Goal: Obtain resource: Obtain resource

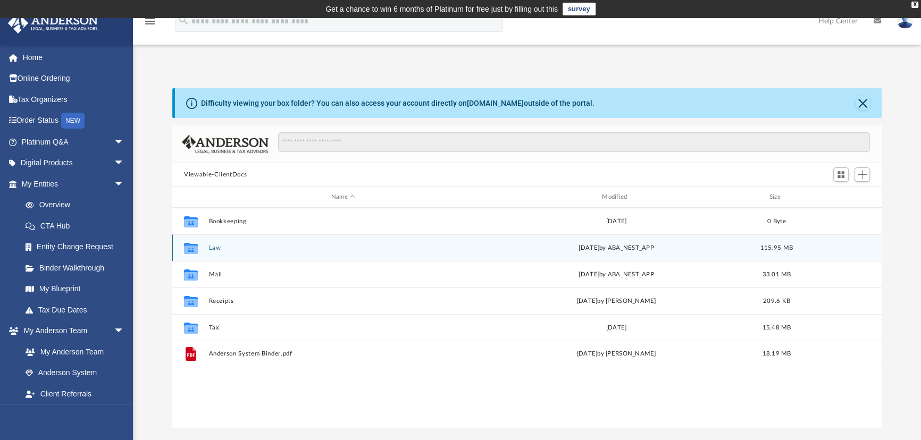
scroll to position [234, 702]
click at [217, 247] on button "Law" at bounding box center [343, 248] width 269 height 7
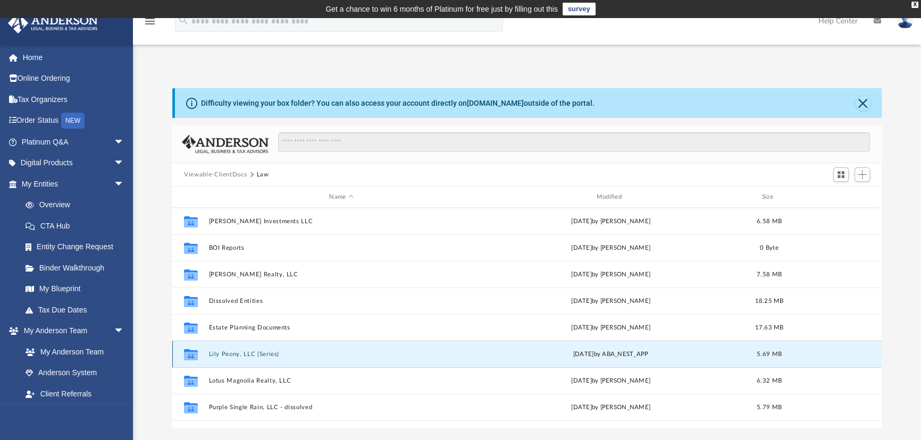
click at [251, 351] on button "Lily Peony, LLC (Series)" at bounding box center [341, 354] width 265 height 7
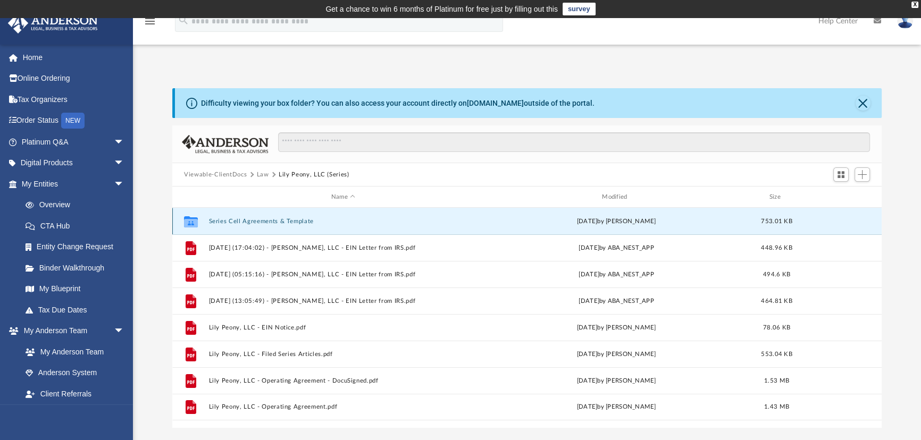
click at [281, 222] on button "Series Cell Agreements & Template" at bounding box center [343, 221] width 269 height 7
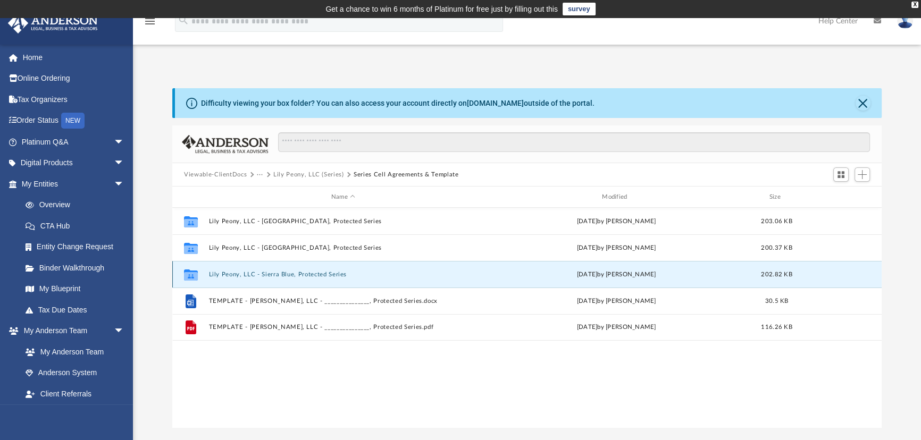
click at [287, 274] on button "Lily Peony, LLC - Sierra Blue, Protected Series" at bounding box center [343, 274] width 269 height 7
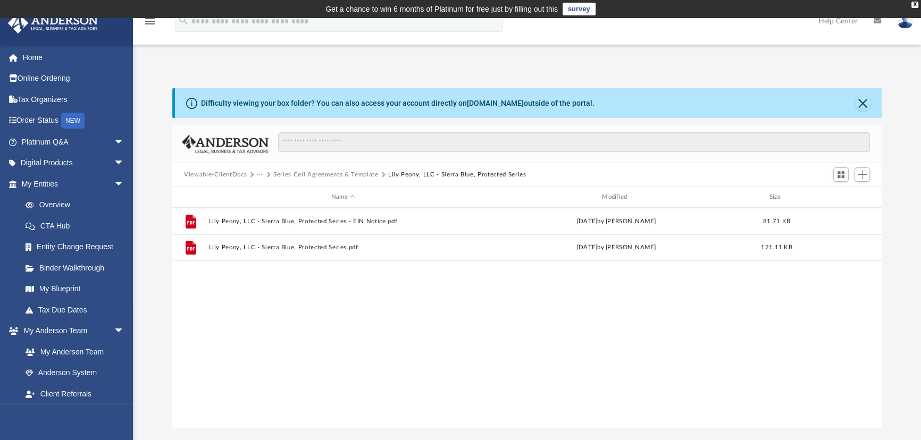
click at [455, 292] on div "File Lily Peony, LLC - Sierra Blue, Protected Series - EIN Notice.pdf [DATE] by…" at bounding box center [527, 318] width 710 height 220
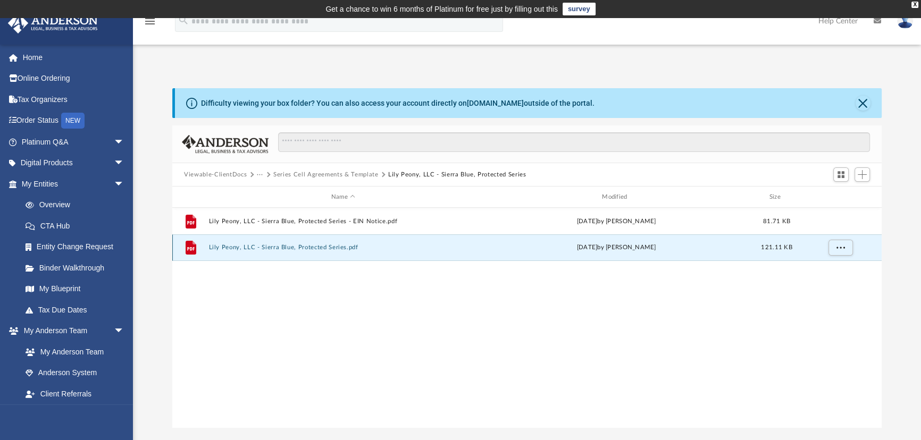
click at [278, 244] on button "Lily Peony, LLC - Sierra Blue, Protected Series.pdf" at bounding box center [343, 247] width 269 height 7
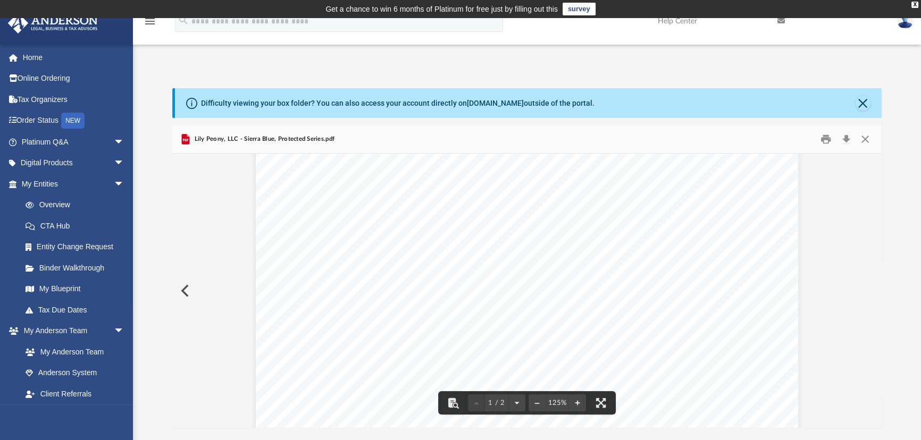
scroll to position [48, 0]
click at [869, 140] on button "Close" at bounding box center [865, 139] width 19 height 16
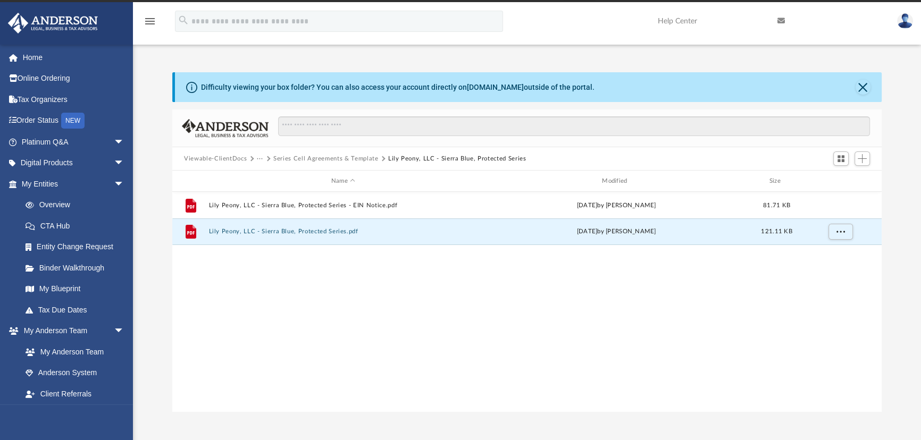
scroll to position [0, 0]
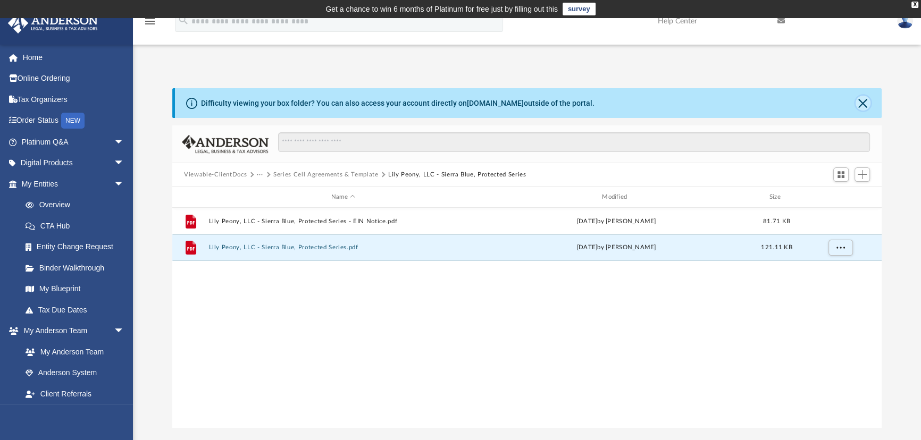
click at [861, 99] on button "Close" at bounding box center [863, 103] width 15 height 15
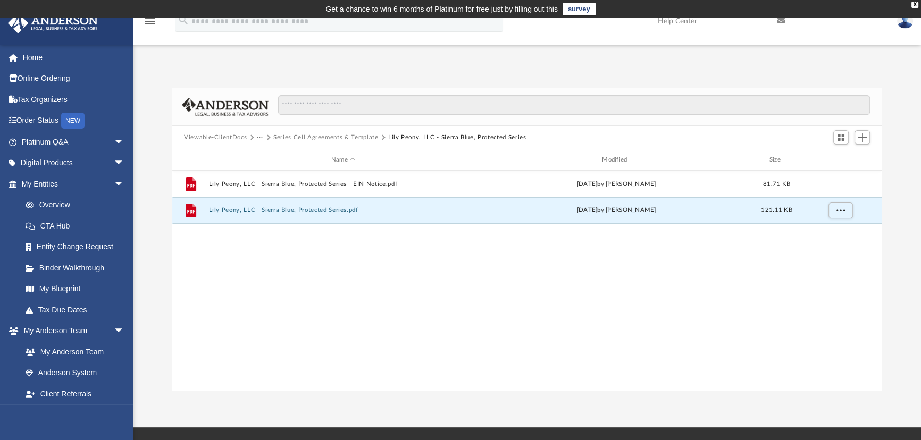
click at [324, 136] on button "Series Cell Agreements & Template" at bounding box center [325, 138] width 105 height 10
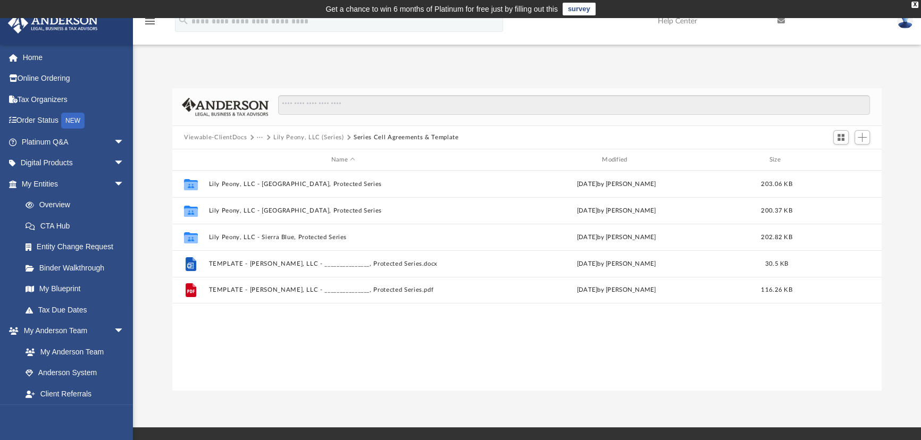
click at [315, 138] on button "Lily Peony, LLC (Series)" at bounding box center [308, 138] width 71 height 10
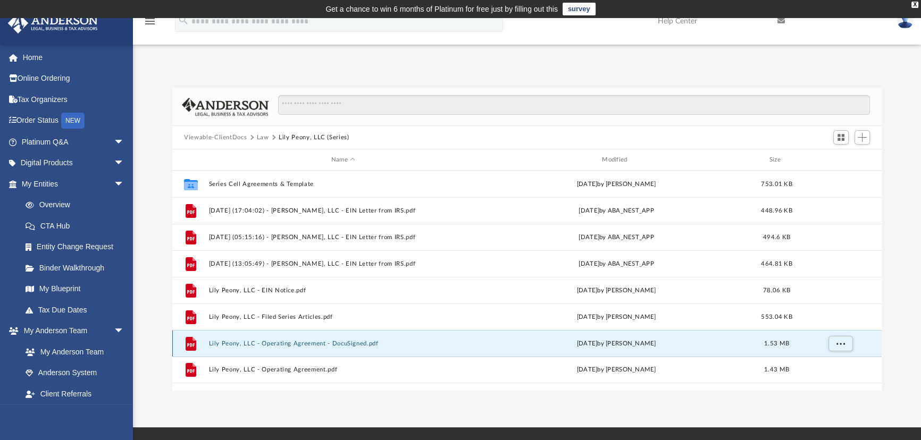
click at [367, 344] on button "Lily Peony, LLC - Operating Agreement - DocuSigned.pdf" at bounding box center [343, 343] width 269 height 7
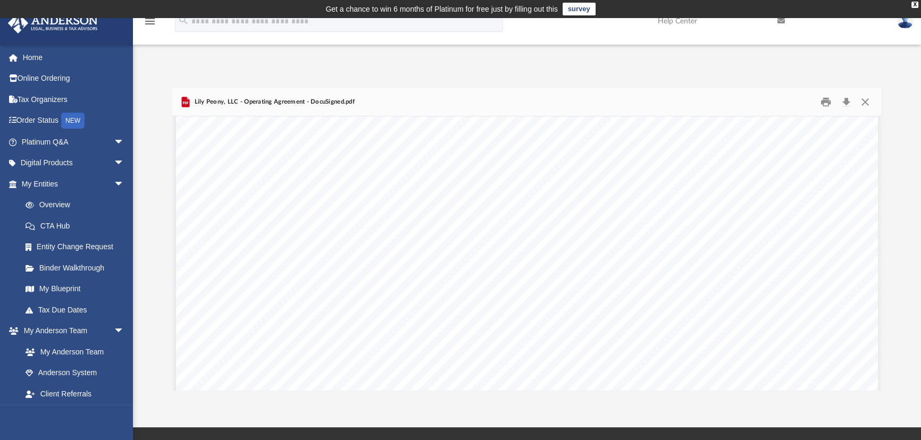
scroll to position [56139, 0]
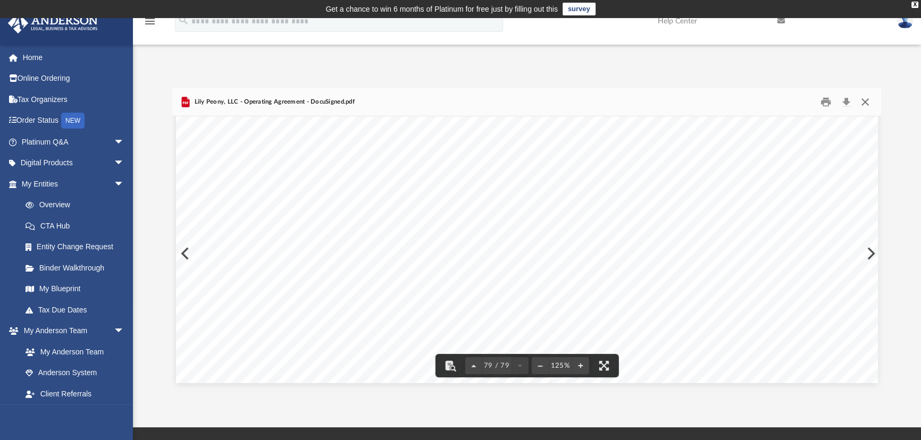
click at [870, 104] on button "Close" at bounding box center [865, 102] width 19 height 16
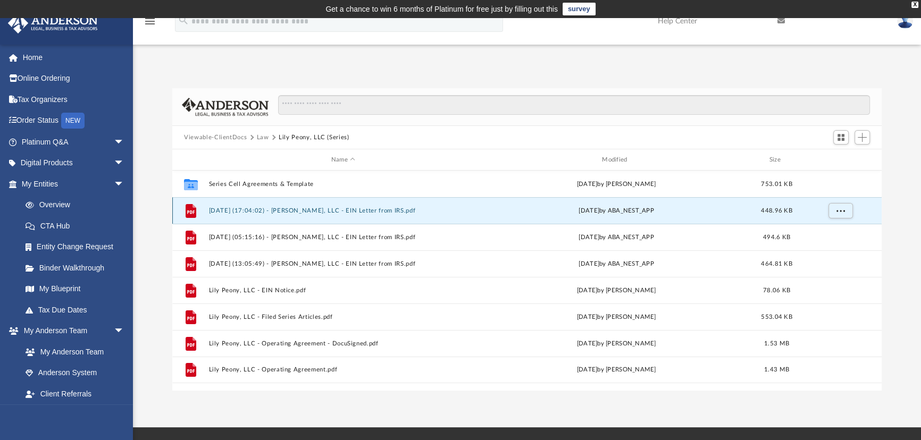
click at [339, 207] on button "[DATE] (17:04:02) - [PERSON_NAME], LLC - EIN Letter from IRS.pdf" at bounding box center [343, 210] width 269 height 7
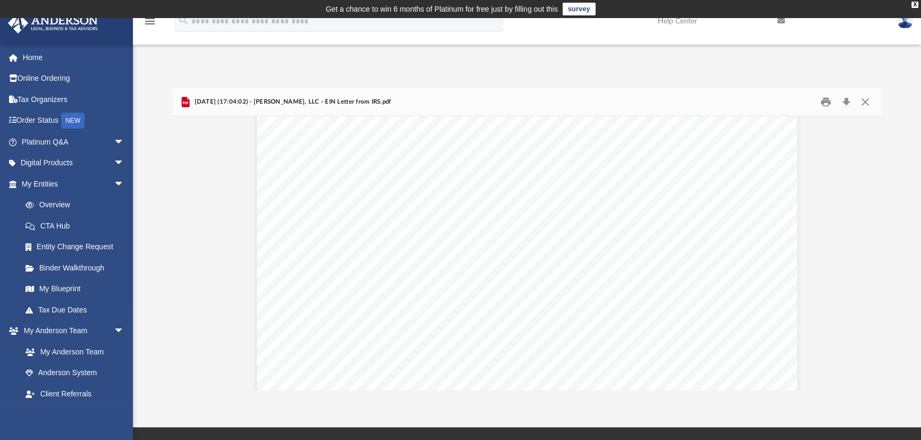
scroll to position [0, 0]
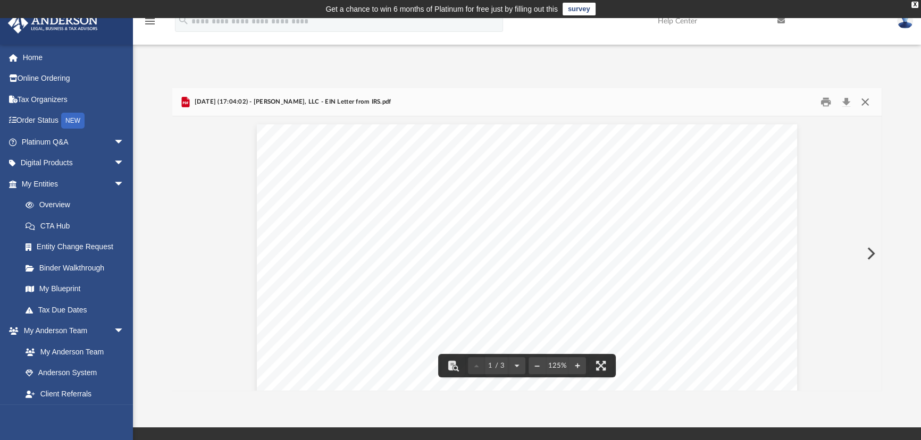
click at [863, 101] on button "Close" at bounding box center [865, 102] width 19 height 16
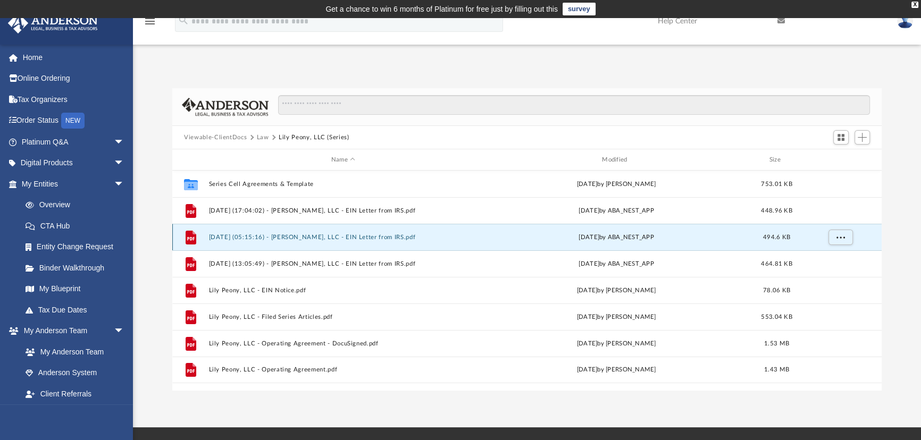
click at [370, 236] on button "[DATE] (05:15:16) - [PERSON_NAME], LLC - EIN Letter from IRS.pdf" at bounding box center [343, 237] width 269 height 7
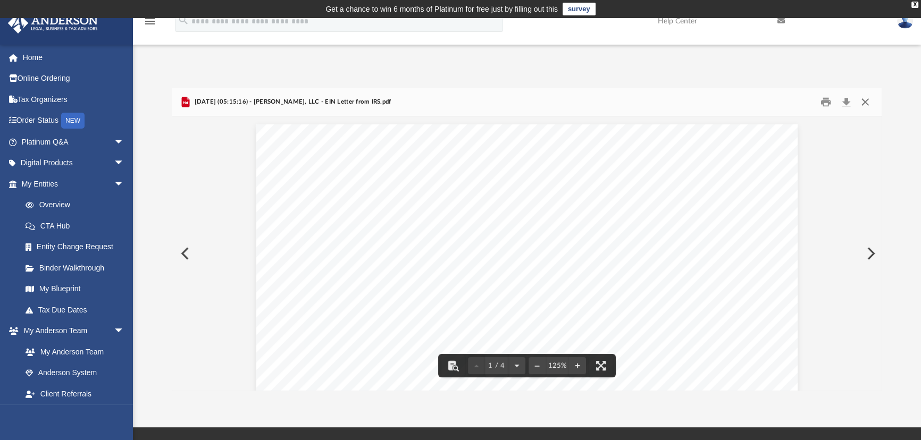
click at [863, 101] on button "Close" at bounding box center [865, 102] width 19 height 16
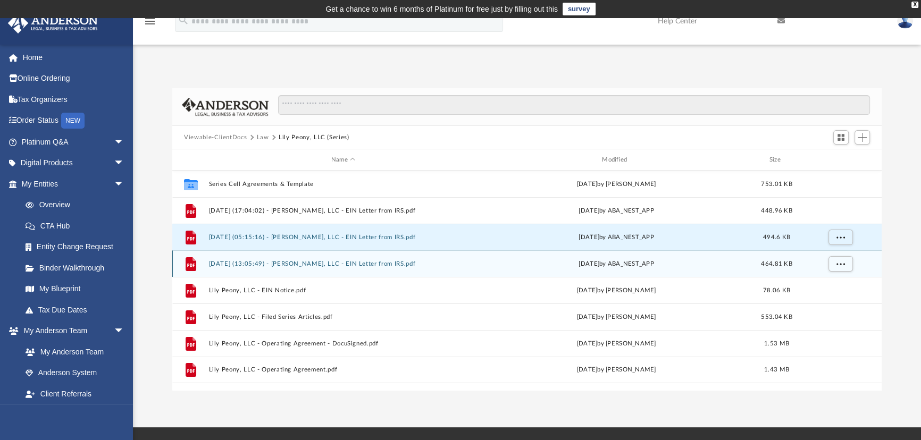
click at [377, 263] on button "[DATE] (13:05:49) - [PERSON_NAME], LLC - EIN Letter from IRS.pdf" at bounding box center [343, 264] width 269 height 7
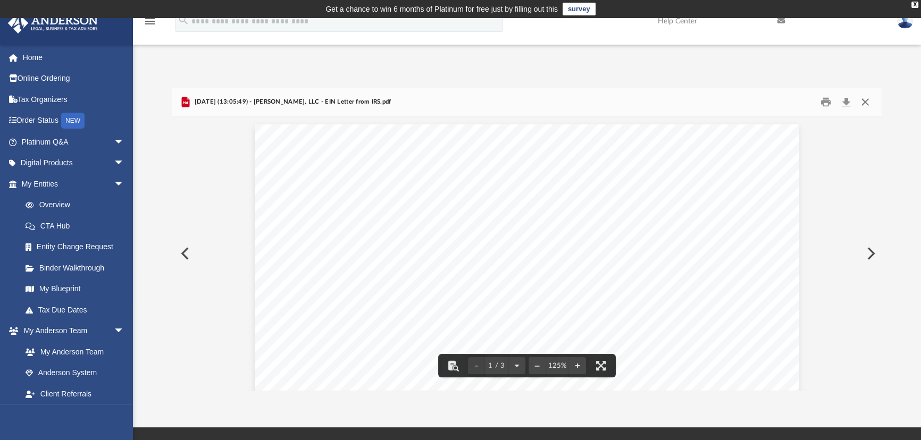
click at [860, 102] on button "Close" at bounding box center [865, 102] width 19 height 16
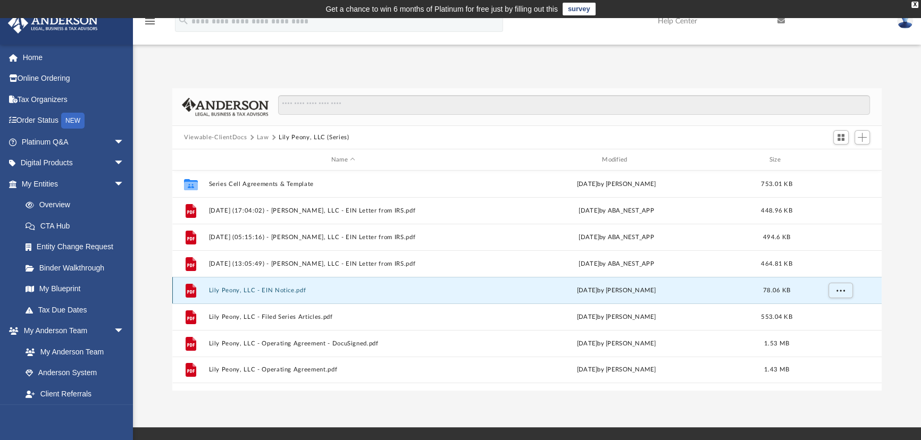
click at [265, 290] on button "Lily Peony, LLC - EIN Notice.pdf" at bounding box center [343, 290] width 269 height 7
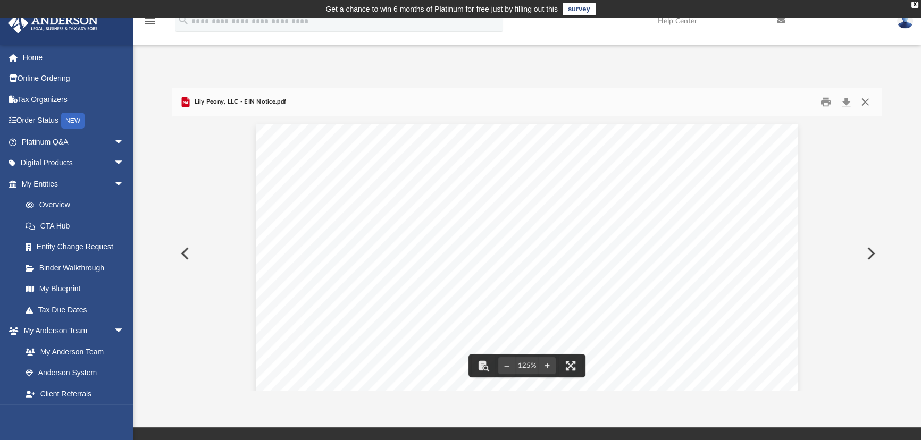
click at [867, 99] on button "Close" at bounding box center [865, 102] width 19 height 16
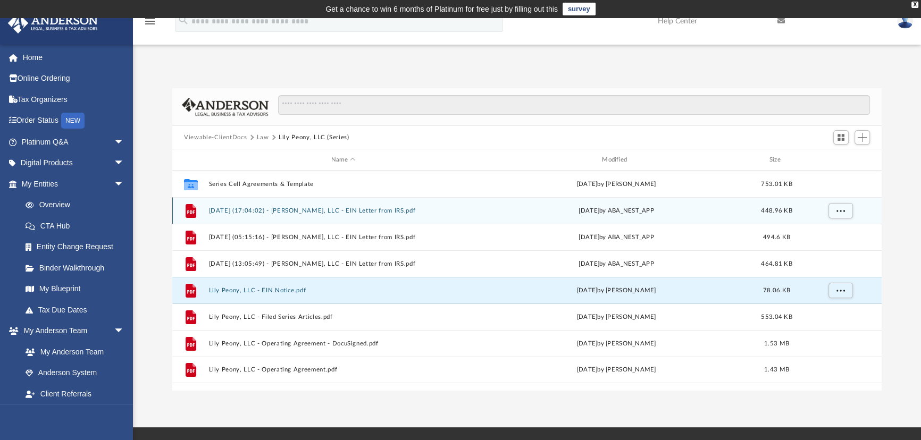
click at [378, 209] on button "[DATE] (17:04:02) - [PERSON_NAME], LLC - EIN Letter from IRS.pdf" at bounding box center [343, 210] width 269 height 7
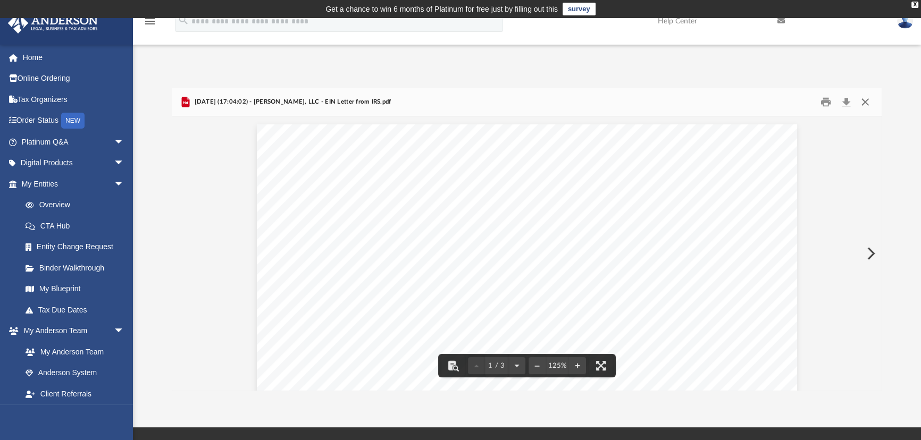
click at [868, 107] on button "Close" at bounding box center [865, 102] width 19 height 16
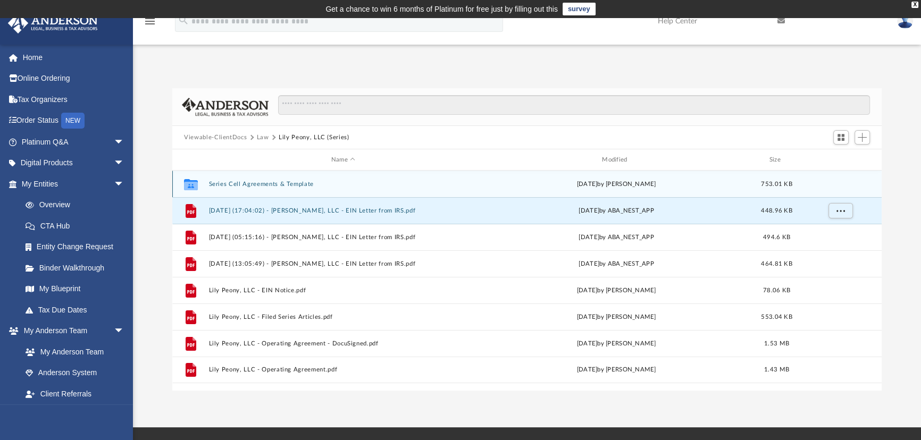
click at [287, 181] on button "Series Cell Agreements & Template" at bounding box center [343, 184] width 269 height 7
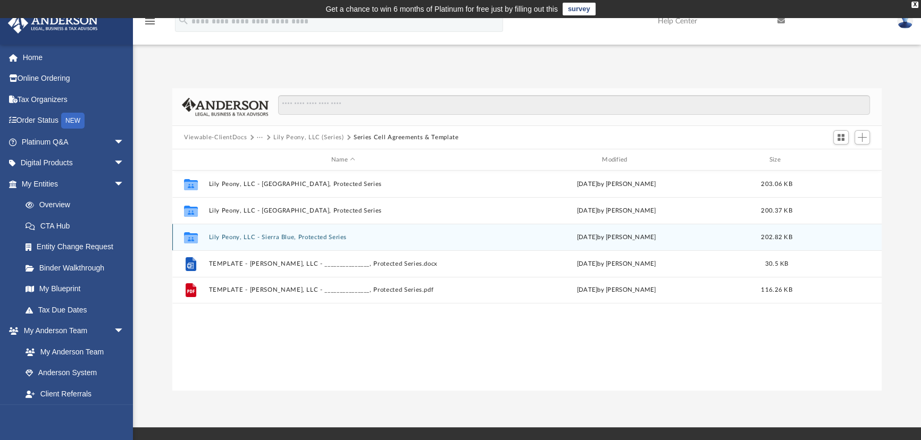
click at [319, 237] on button "Lily Peony, LLC - Sierra Blue, Protected Series" at bounding box center [343, 237] width 269 height 7
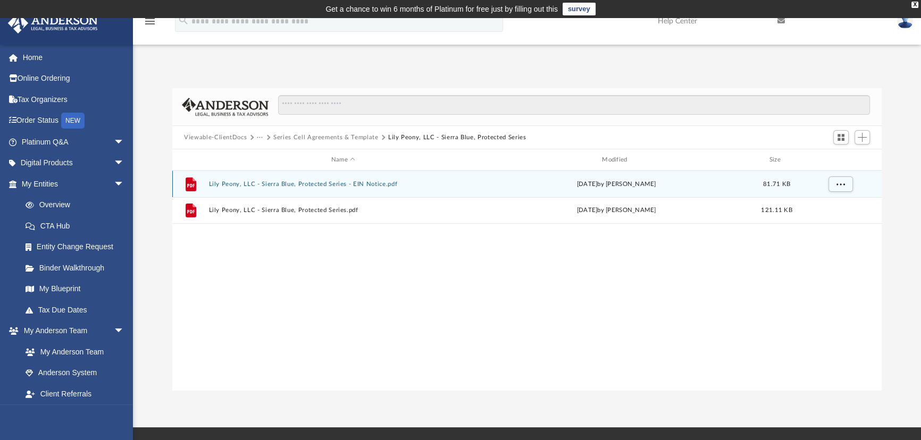
click at [365, 180] on div "File Lily Peony, LLC - Sierra Blue, Protected Series - EIN Notice.pdf [DATE] by…" at bounding box center [527, 184] width 710 height 27
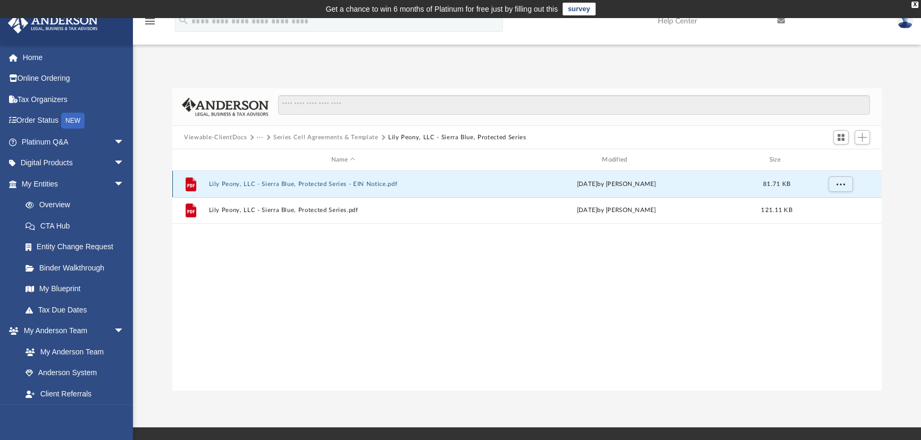
click at [377, 186] on button "Lily Peony, LLC - Sierra Blue, Protected Series - EIN Notice.pdf" at bounding box center [343, 184] width 269 height 7
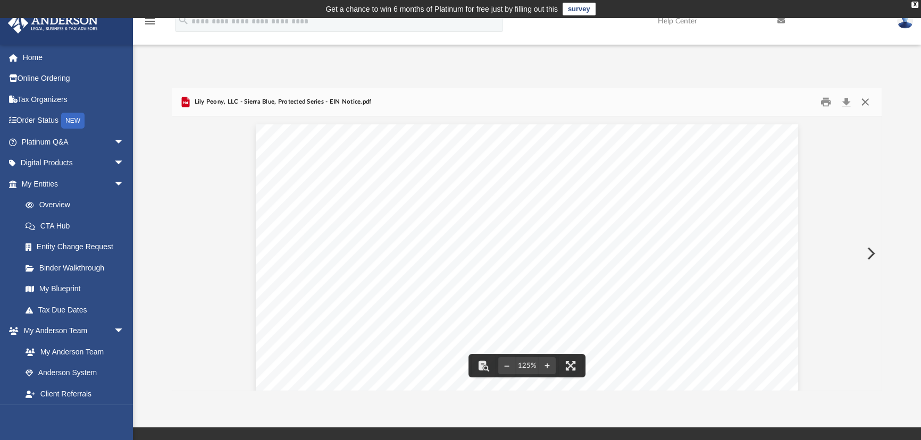
click at [867, 106] on button "Close" at bounding box center [865, 102] width 19 height 16
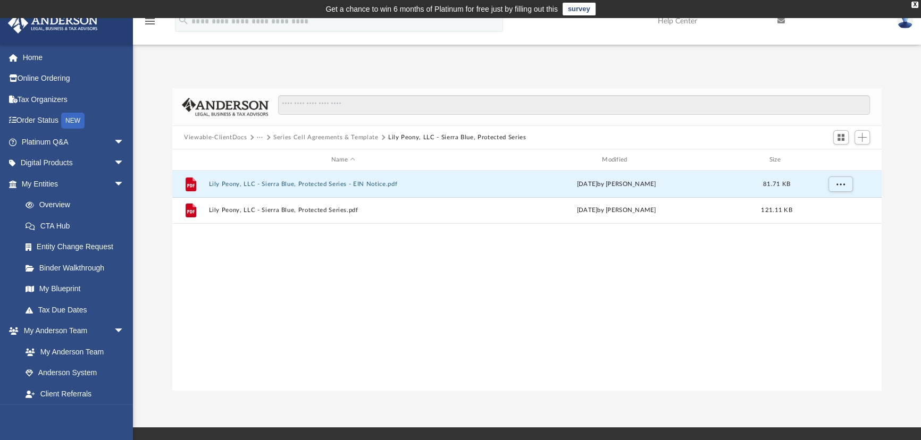
click at [334, 137] on button "Series Cell Agreements & Template" at bounding box center [325, 138] width 105 height 10
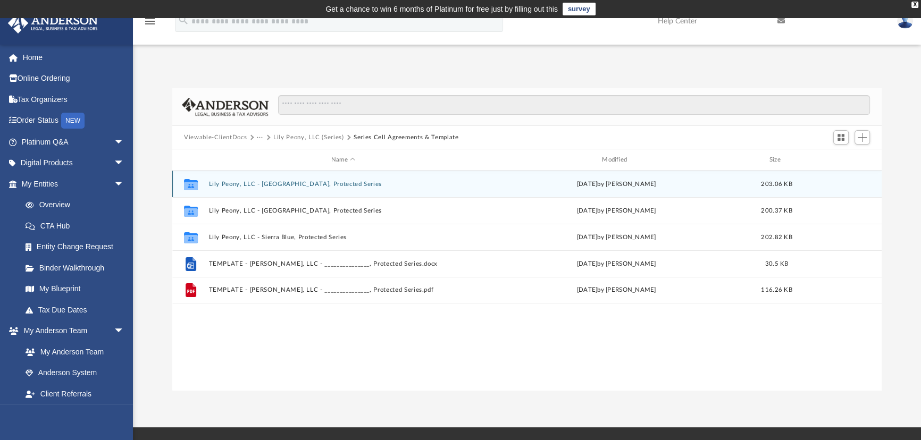
click at [311, 185] on button "Lily Peony, LLC - [GEOGRAPHIC_DATA], Protected Series" at bounding box center [343, 184] width 269 height 7
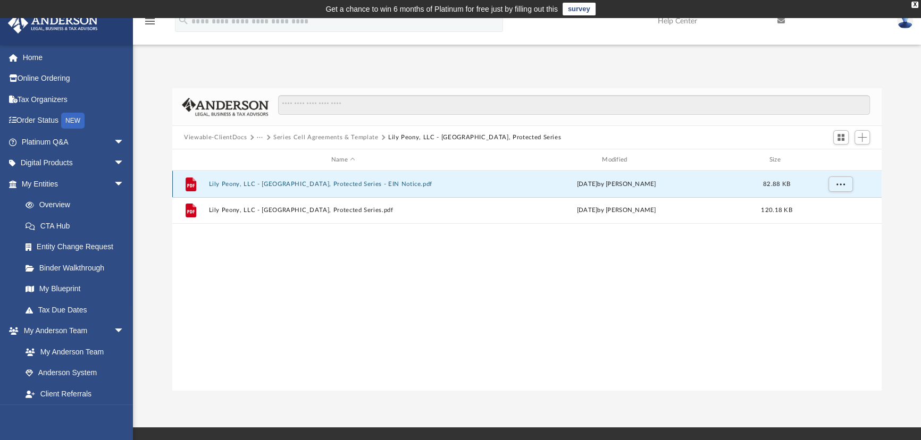
click at [372, 181] on button "Lily Peony, LLC - [GEOGRAPHIC_DATA], Protected Series - EIN Notice.pdf" at bounding box center [343, 184] width 269 height 7
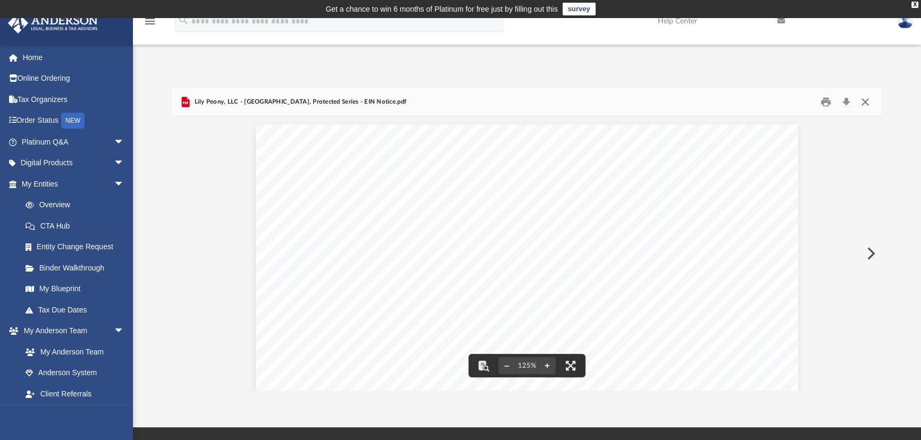
click at [864, 105] on button "Close" at bounding box center [865, 102] width 19 height 16
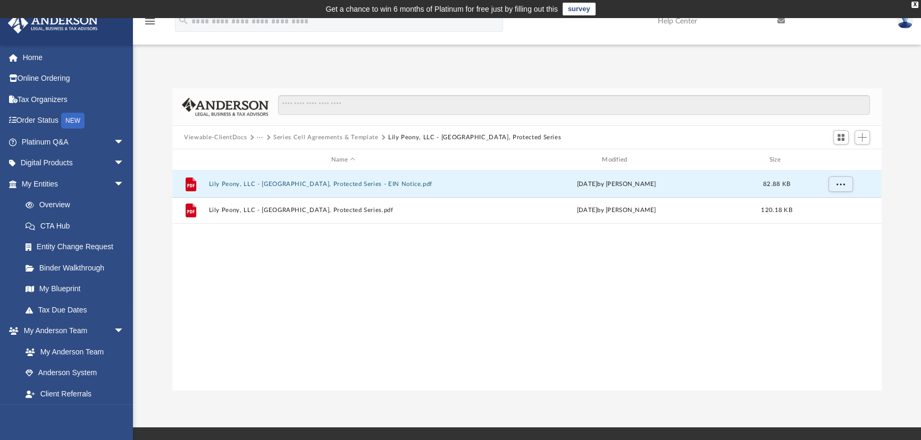
click at [349, 136] on button "Series Cell Agreements & Template" at bounding box center [325, 138] width 105 height 10
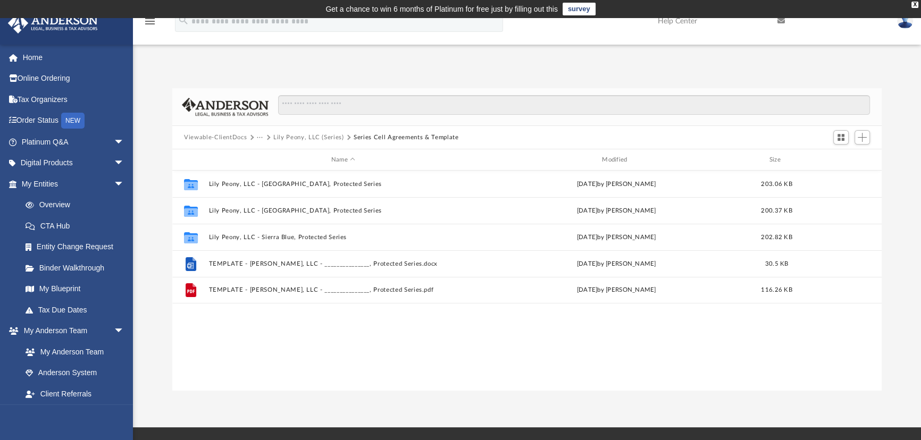
click at [319, 135] on button "Lily Peony, LLC (Series)" at bounding box center [308, 138] width 71 height 10
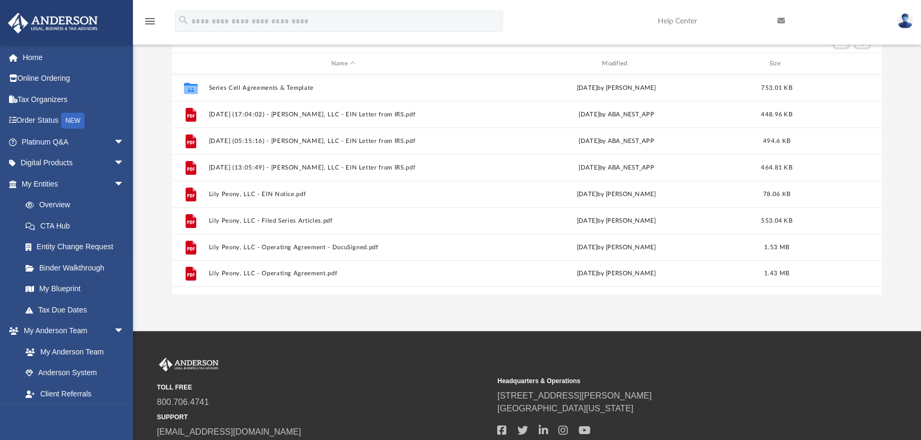
scroll to position [48, 0]
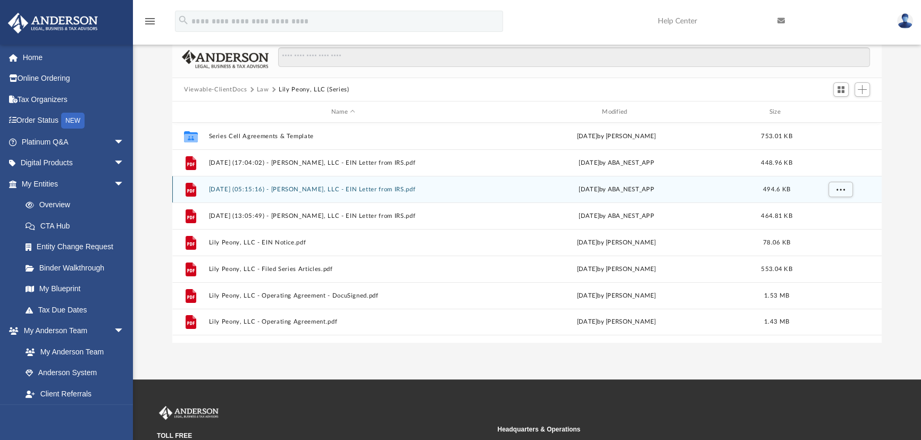
click at [388, 186] on button "[DATE] (05:15:16) - [PERSON_NAME], LLC - EIN Letter from IRS.pdf" at bounding box center [343, 189] width 269 height 7
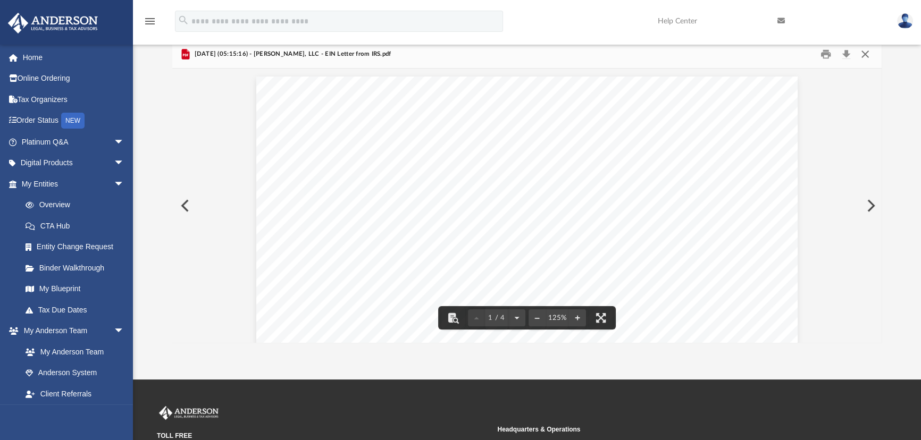
click at [866, 59] on button "Close" at bounding box center [865, 54] width 19 height 16
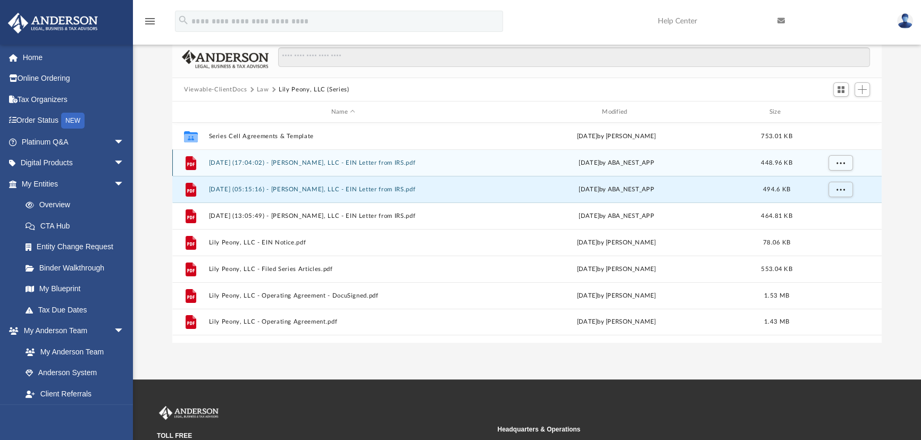
click at [373, 161] on button "[DATE] (17:04:02) - [PERSON_NAME], LLC - EIN Letter from IRS.pdf" at bounding box center [343, 163] width 269 height 7
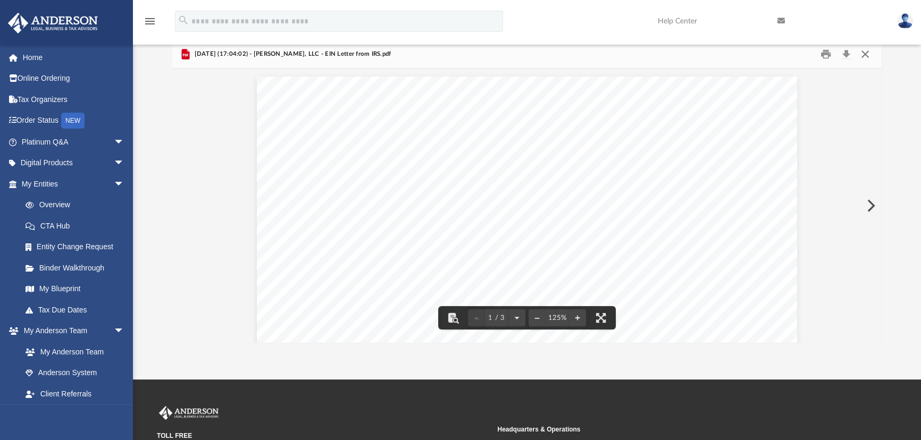
click at [868, 55] on button "Close" at bounding box center [865, 54] width 19 height 16
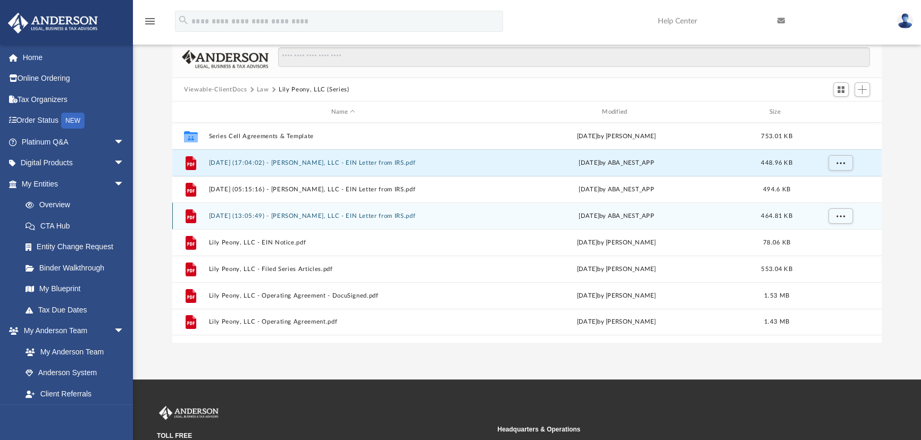
click at [380, 221] on div "File [DATE] (13:05:49) - [PERSON_NAME], LLC - EIN Letter from IRS.pdf [DATE] by…" at bounding box center [527, 216] width 710 height 27
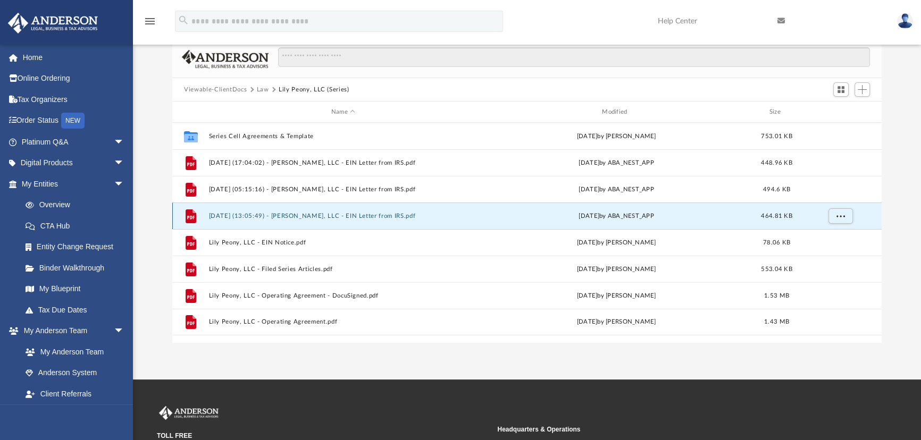
click at [382, 217] on button "[DATE] (13:05:49) - [PERSON_NAME], LLC - EIN Letter from IRS.pdf" at bounding box center [343, 216] width 269 height 7
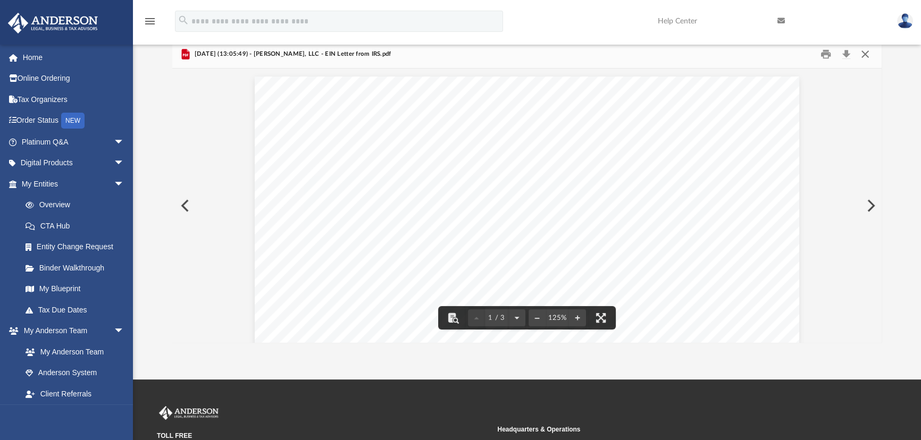
click at [869, 57] on button "Close" at bounding box center [865, 54] width 19 height 16
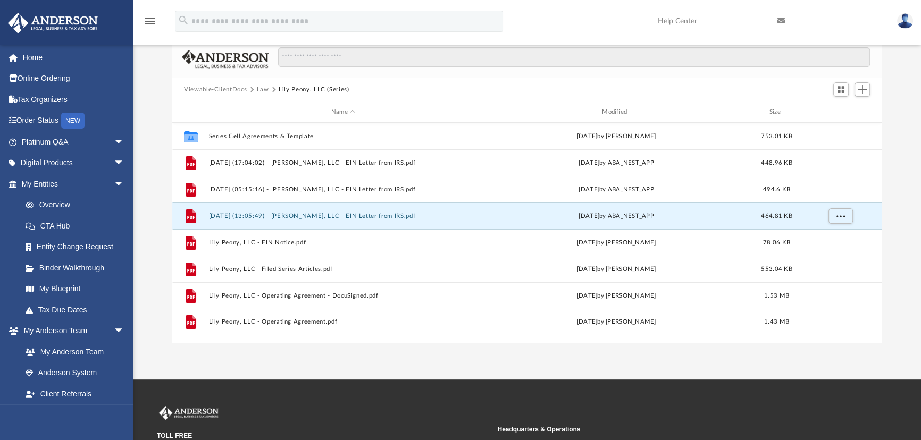
click at [260, 85] on button "Law" at bounding box center [263, 90] width 12 height 10
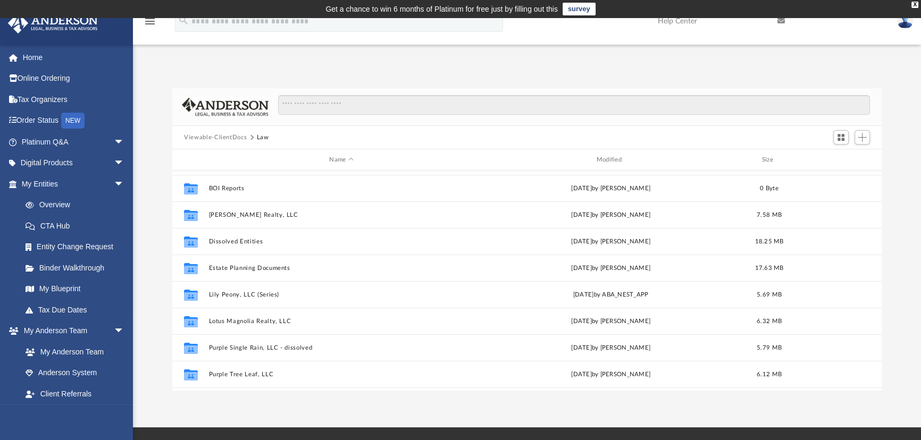
scroll to position [0, 0]
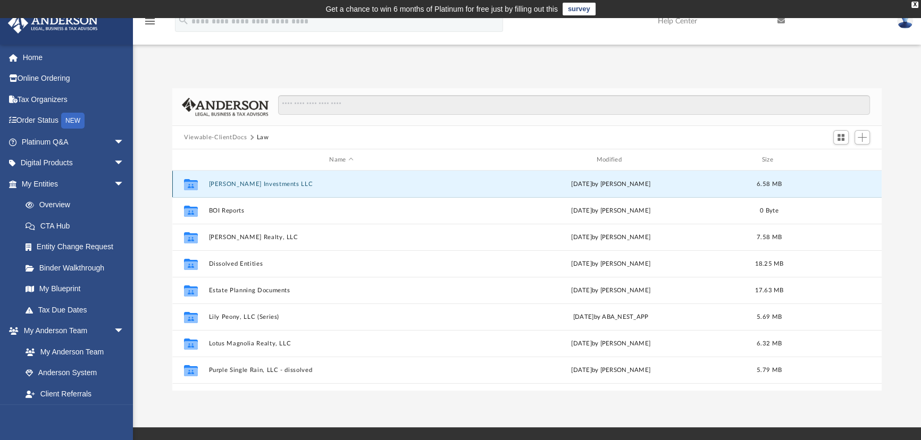
click at [253, 187] on button "[PERSON_NAME] Investments LLC" at bounding box center [341, 184] width 265 height 7
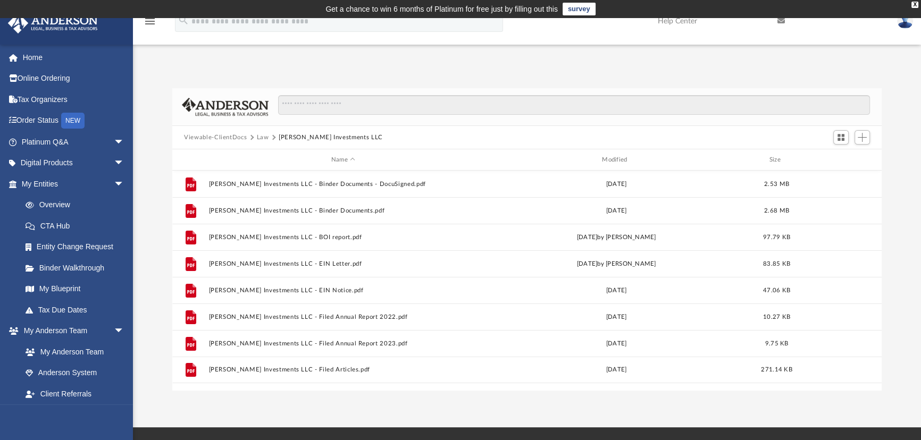
click at [261, 139] on button "Law" at bounding box center [263, 138] width 12 height 10
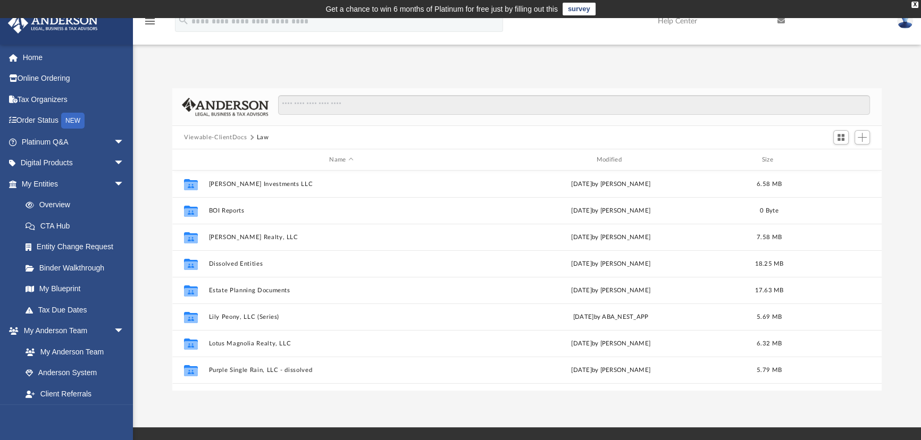
scroll to position [96, 0]
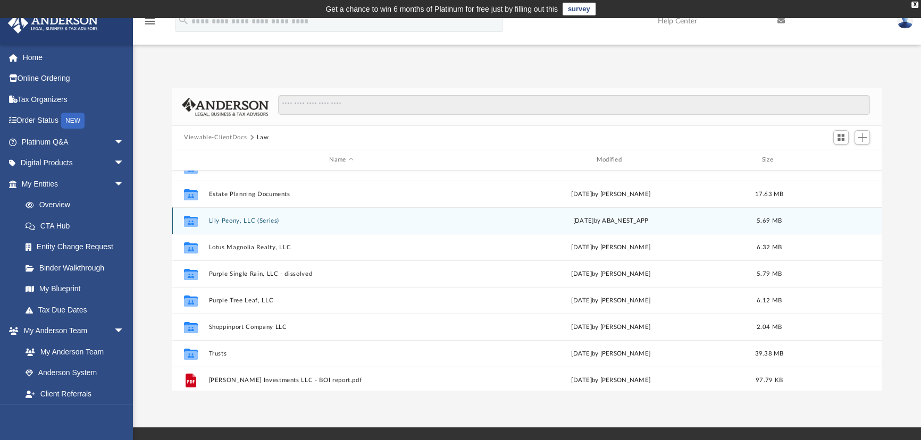
click at [255, 220] on button "Lily Peony, LLC (Series)" at bounding box center [341, 221] width 265 height 7
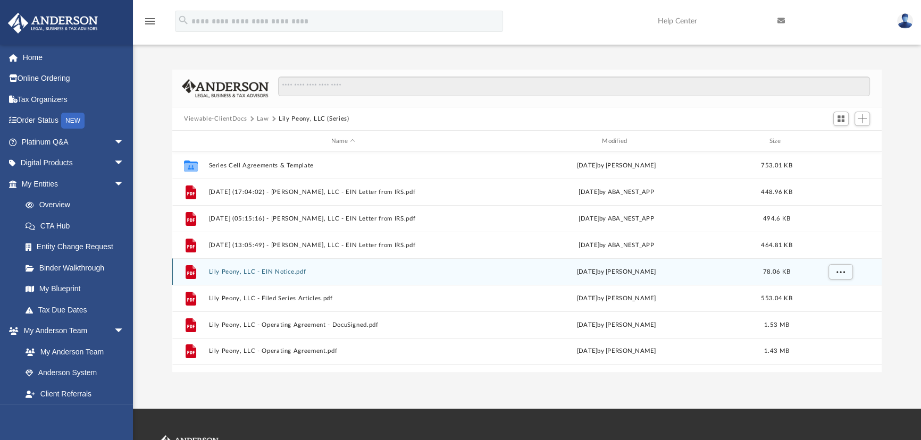
scroll to position [0, 0]
